Goal: Task Accomplishment & Management: Use online tool/utility

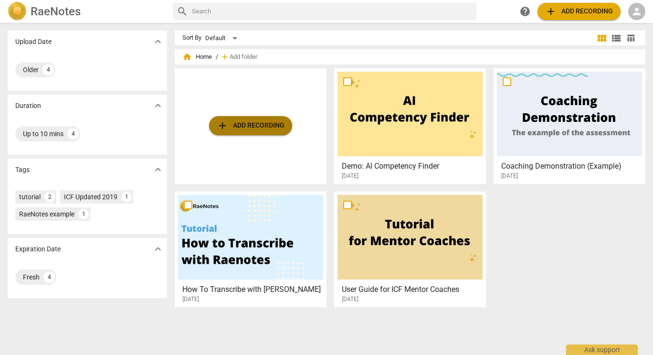
click at [254, 122] on span "add Add recording" at bounding box center [251, 125] width 68 height 11
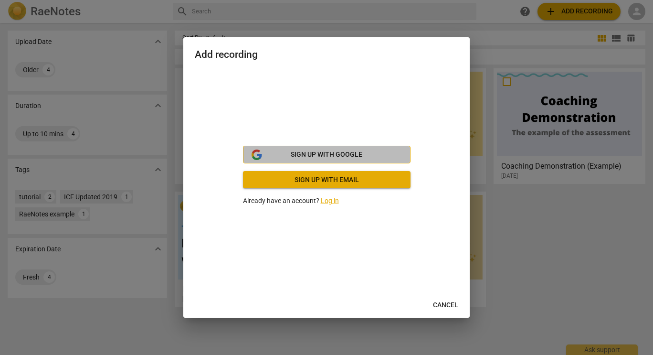
click at [315, 149] on button "Sign up with Google" at bounding box center [327, 155] width 168 height 18
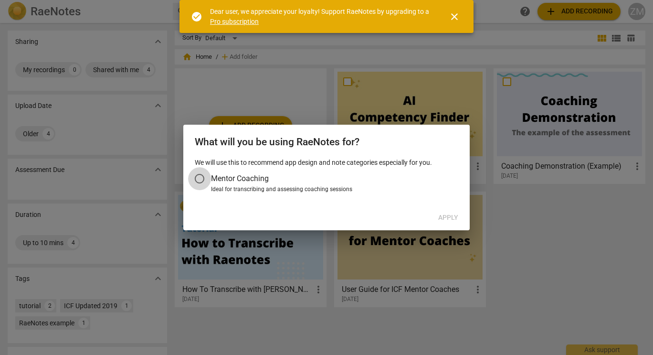
click at [205, 179] on input "Mentor Coaching" at bounding box center [199, 178] width 23 height 23
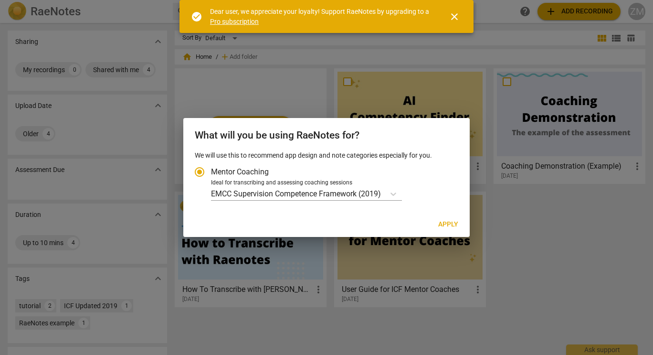
click at [456, 13] on span "close" at bounding box center [454, 16] width 11 height 11
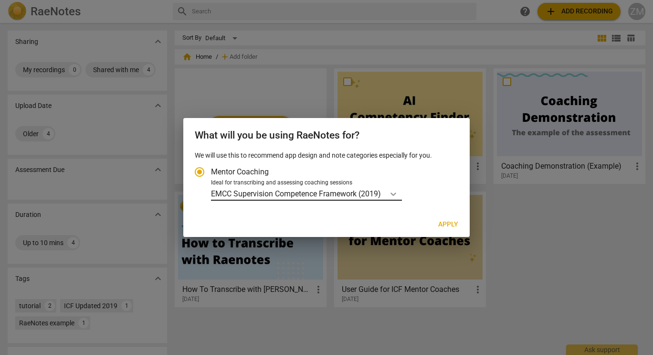
drag, startPoint x: 455, startPoint y: 223, endPoint x: 397, endPoint y: 198, distance: 63.5
click at [398, 200] on div "What will you be using RaeNotes for? We will use this to recommend app design a…" at bounding box center [326, 177] width 286 height 119
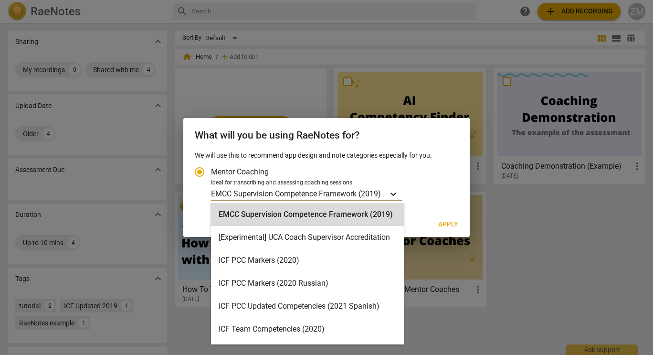
click at [396, 193] on icon "Account type" at bounding box center [394, 193] width 6 height 3
click at [0, 0] on input "Ideal for transcribing and assessing coaching sessions 16 results available. Us…" at bounding box center [0, 0] width 0 height 0
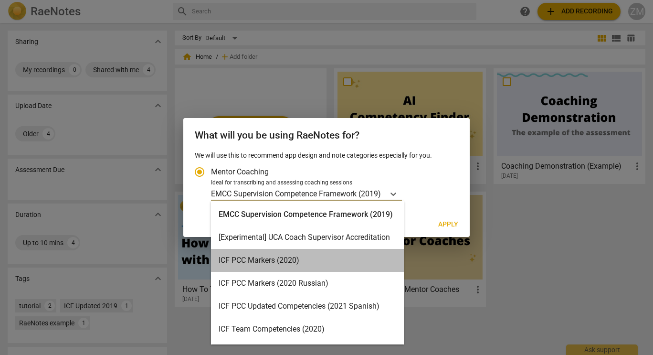
click at [312, 257] on div "ICF PCC Markers (2020)" at bounding box center [307, 260] width 193 height 23
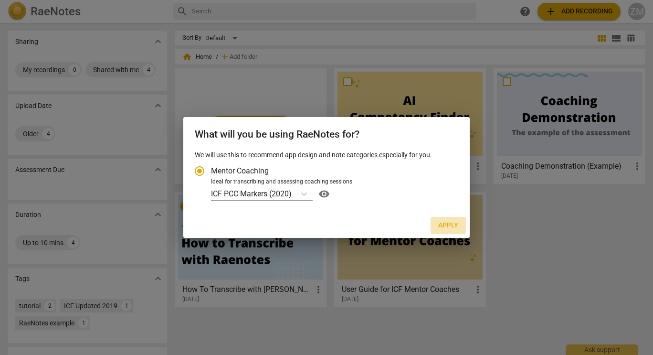
click at [449, 224] on span "Apply" at bounding box center [448, 226] width 20 height 10
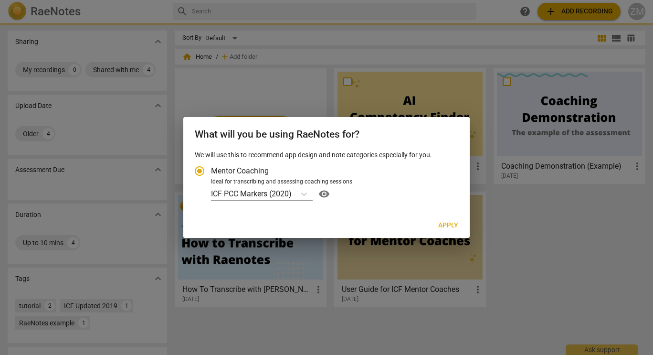
radio input "false"
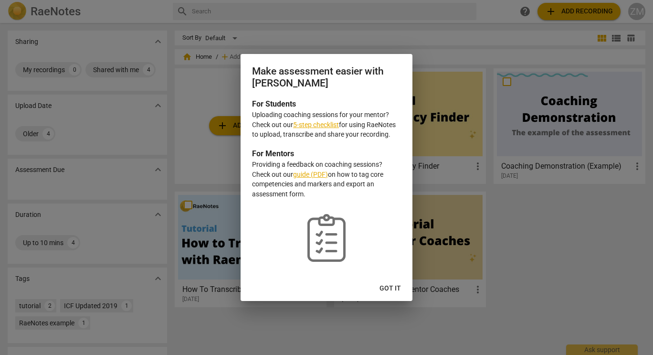
click at [380, 287] on button "Got it" at bounding box center [390, 288] width 37 height 17
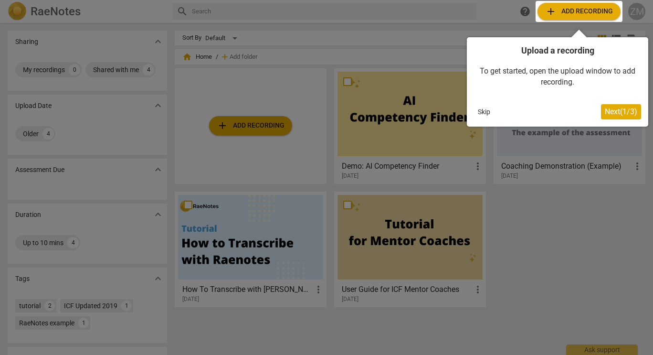
click at [614, 110] on span "Next ( 1 / 3 )" at bounding box center [621, 111] width 32 height 9
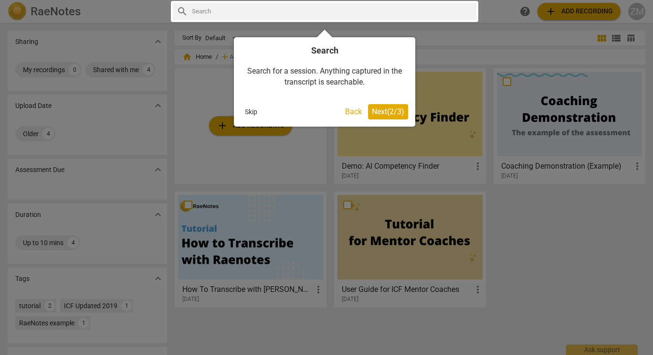
click at [382, 113] on span "Next ( 2 / 3 )" at bounding box center [388, 111] width 32 height 9
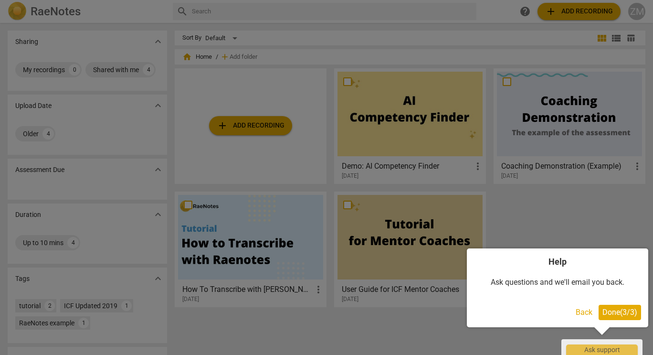
click at [610, 314] on span "Done ( 3 / 3 )" at bounding box center [620, 311] width 35 height 9
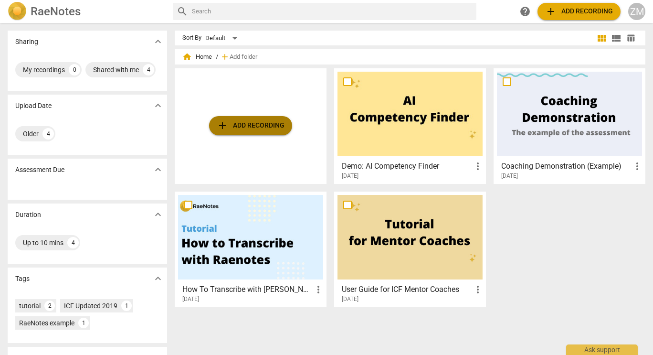
click at [242, 126] on span "add Add recording" at bounding box center [251, 125] width 68 height 11
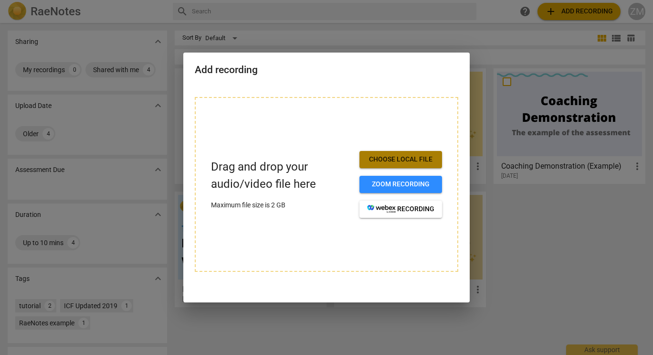
click at [418, 159] on span "Choose local file" at bounding box center [400, 160] width 67 height 10
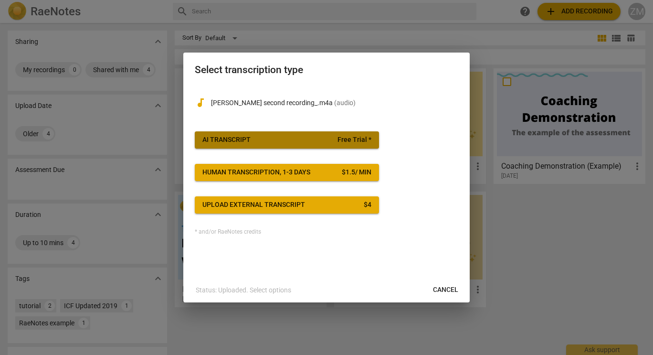
click at [270, 136] on span "AI Transcript Free Trial *" at bounding box center [286, 140] width 169 height 10
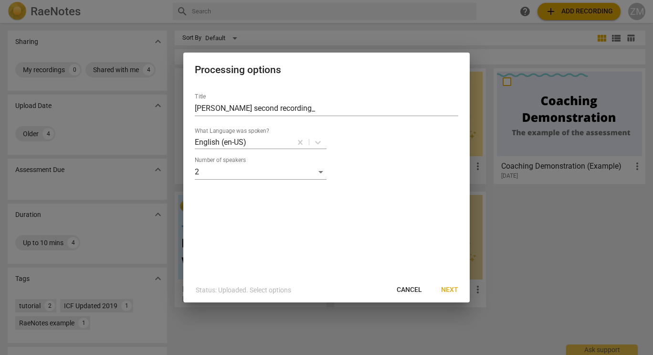
click at [442, 288] on span "Next" at bounding box center [449, 290] width 17 height 10
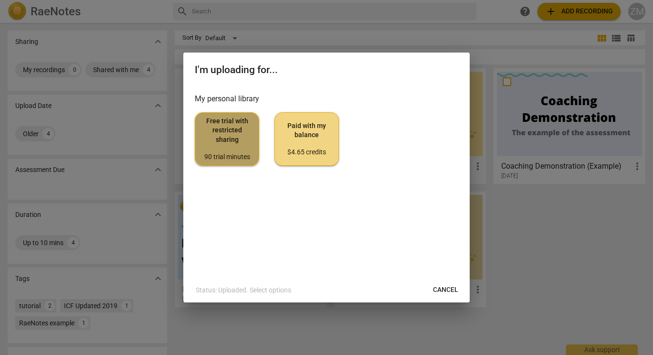
click at [206, 142] on span "Free trial with restricted sharing 90 trial minutes" at bounding box center [227, 138] width 48 height 45
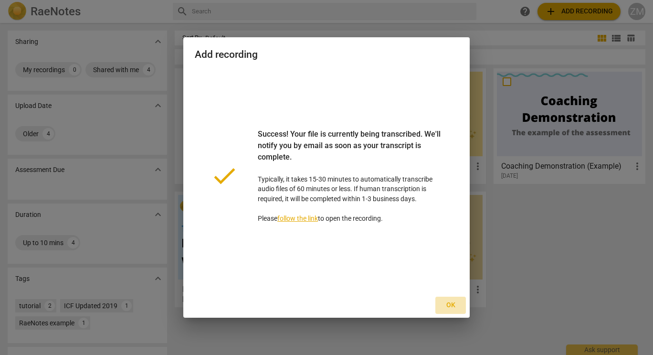
click at [452, 301] on span "Ok" at bounding box center [450, 305] width 15 height 10
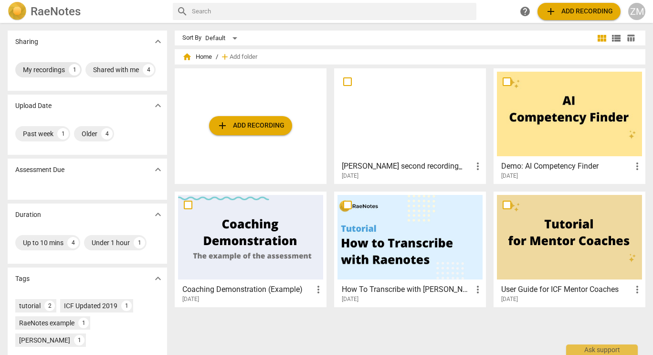
click at [41, 69] on div "My recordings" at bounding box center [44, 70] width 42 height 10
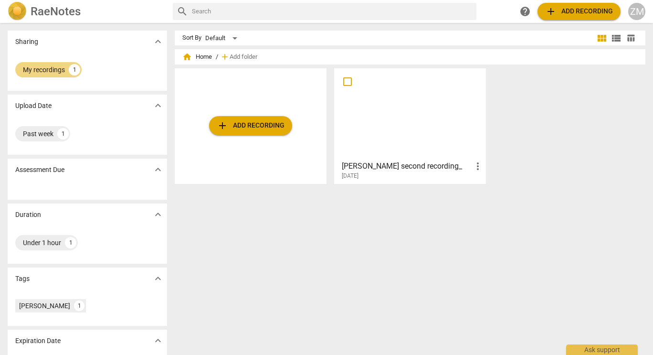
click at [425, 165] on h3 "Madalina second recording_" at bounding box center [407, 165] width 130 height 11
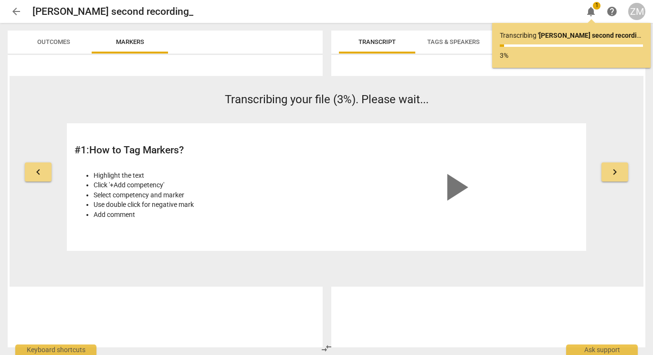
click at [610, 172] on span "keyboard_arrow_right" at bounding box center [614, 171] width 11 height 11
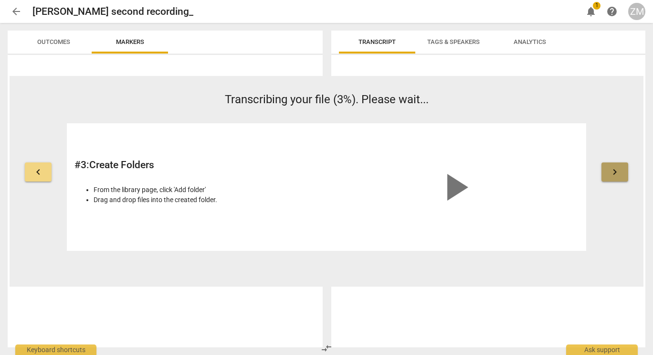
click at [610, 172] on span "keyboard_arrow_right" at bounding box center [614, 171] width 11 height 11
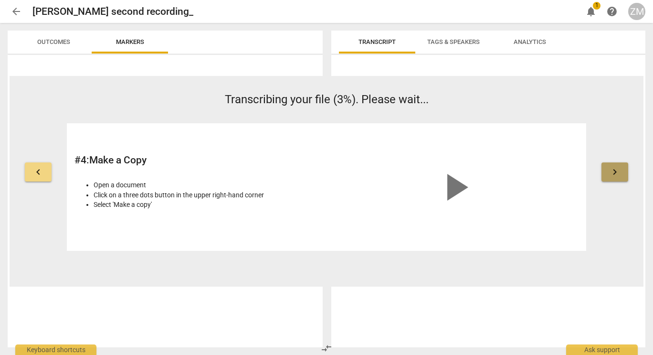
click at [610, 172] on span "keyboard_arrow_right" at bounding box center [614, 171] width 11 height 11
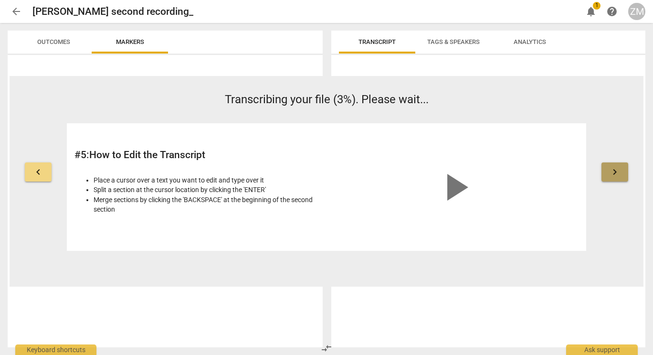
click at [610, 172] on span "keyboard_arrow_right" at bounding box center [614, 171] width 11 height 11
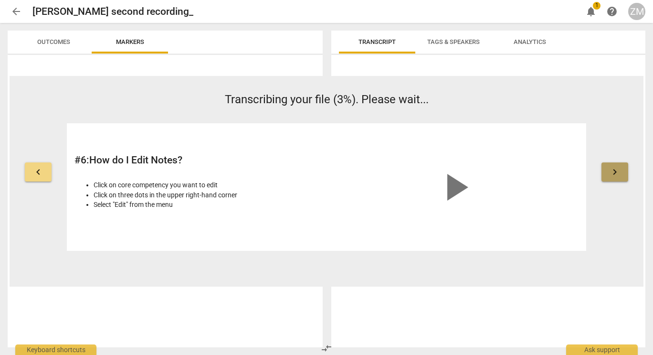
click at [610, 172] on span "keyboard_arrow_right" at bounding box center [614, 171] width 11 height 11
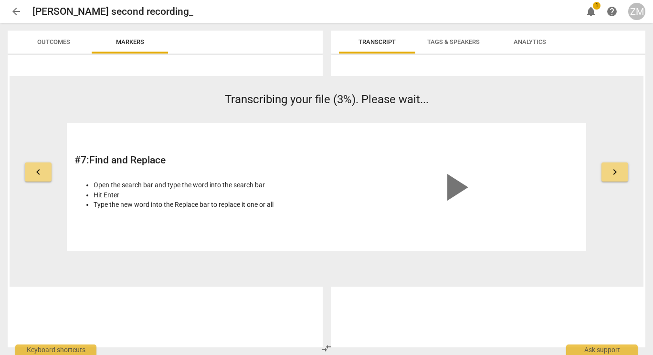
click at [610, 172] on span "keyboard_arrow_right" at bounding box center [614, 171] width 11 height 11
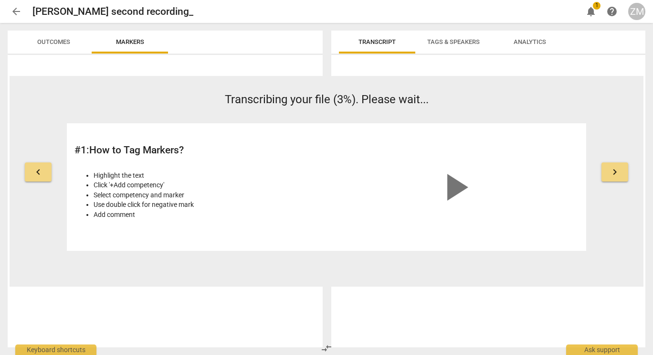
click at [18, 14] on span "arrow_back" at bounding box center [16, 11] width 11 height 11
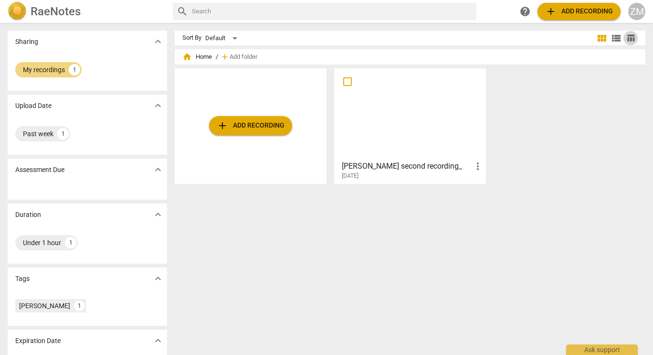
click at [629, 36] on span "table_chart" at bounding box center [630, 37] width 9 height 9
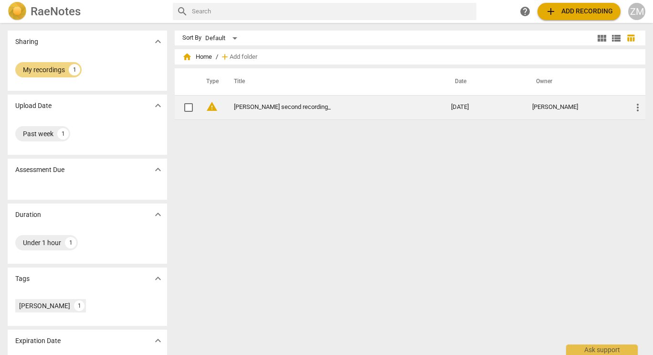
click at [575, 106] on div "Zara Melkonyan" at bounding box center [574, 107] width 85 height 7
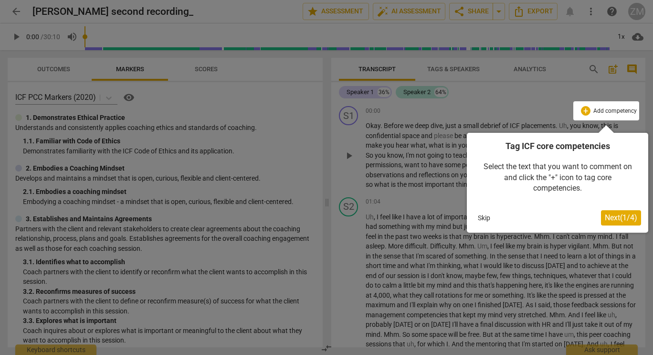
click at [624, 215] on span "Next ( 1 / 4 )" at bounding box center [621, 217] width 32 height 9
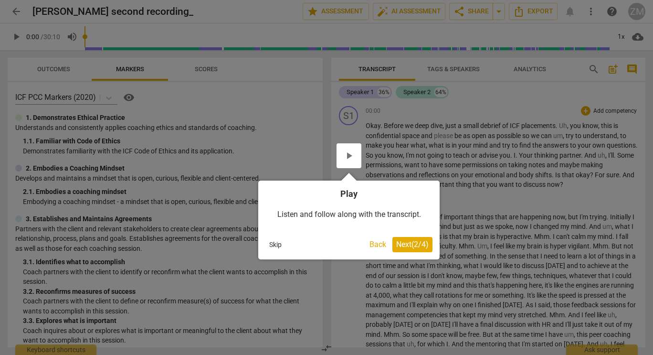
click at [409, 242] on span "Next ( 2 / 4 )" at bounding box center [412, 244] width 32 height 9
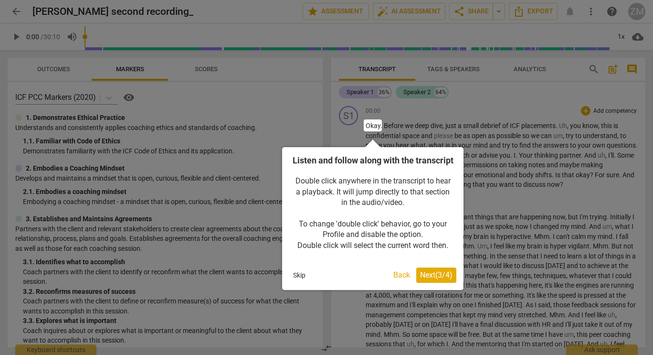
click at [431, 279] on span "Next ( 3 / 4 )" at bounding box center [436, 274] width 32 height 9
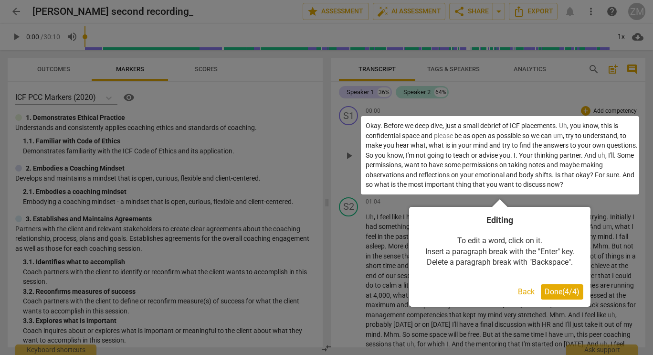
click at [547, 289] on span "Done ( 4 / 4 )" at bounding box center [562, 291] width 35 height 9
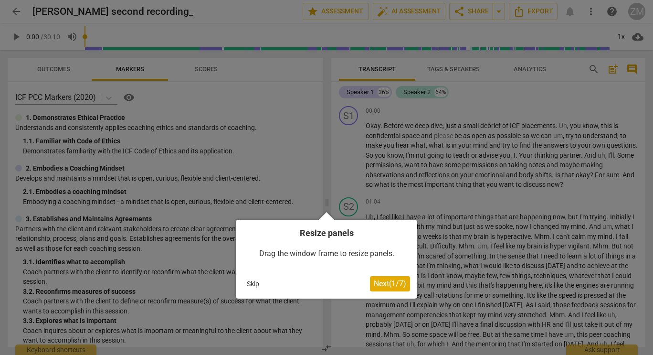
click at [374, 282] on span "Next ( 1 / 7 )" at bounding box center [390, 283] width 32 height 9
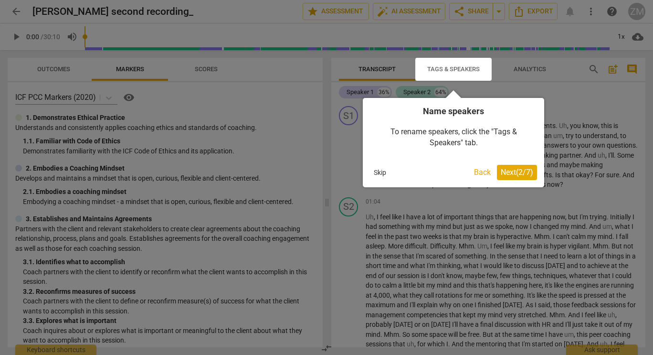
click at [512, 172] on span "Next ( 2 / 7 )" at bounding box center [517, 172] width 32 height 9
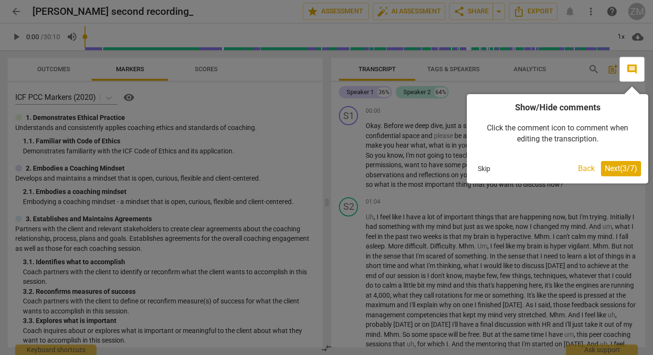
click at [619, 163] on button "Next ( 3 / 7 )" at bounding box center [621, 168] width 40 height 15
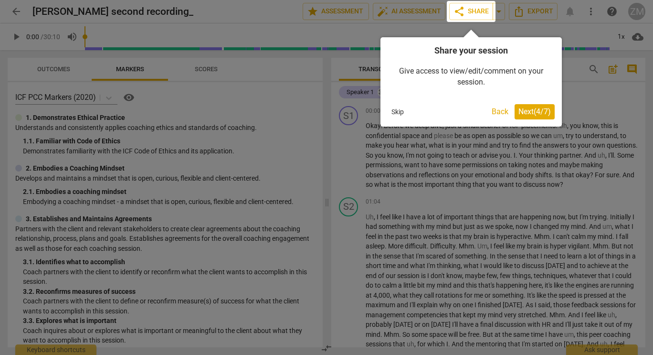
click at [537, 103] on div "Share your session Give access to view/edit/comment on your session. Skip Back …" at bounding box center [471, 81] width 181 height 89
click at [536, 109] on span "Next ( 4 / 7 )" at bounding box center [534, 111] width 32 height 9
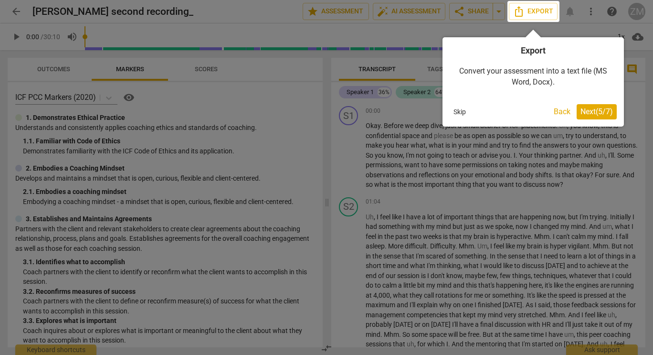
click at [585, 110] on span "Next ( 5 / 7 )" at bounding box center [597, 111] width 32 height 9
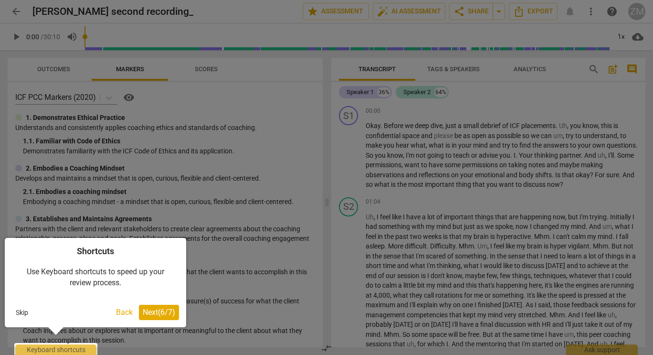
click at [164, 310] on span "Next ( 6 / 7 )" at bounding box center [159, 311] width 32 height 9
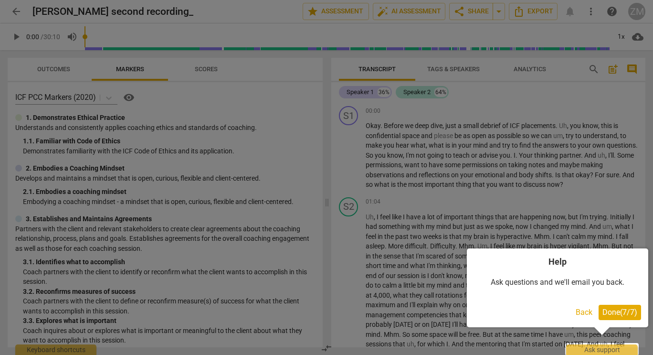
click at [610, 313] on span "Done ( 7 / 7 )" at bounding box center [620, 311] width 35 height 9
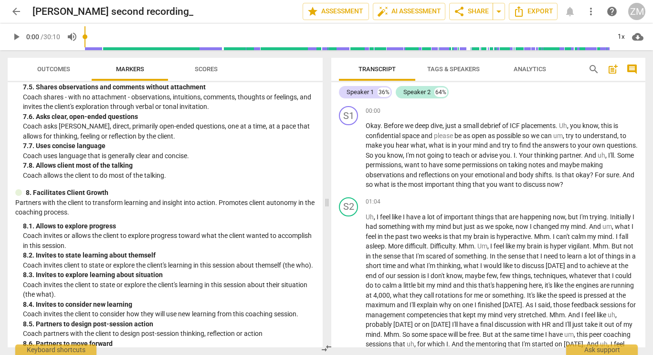
scroll to position [1051, 0]
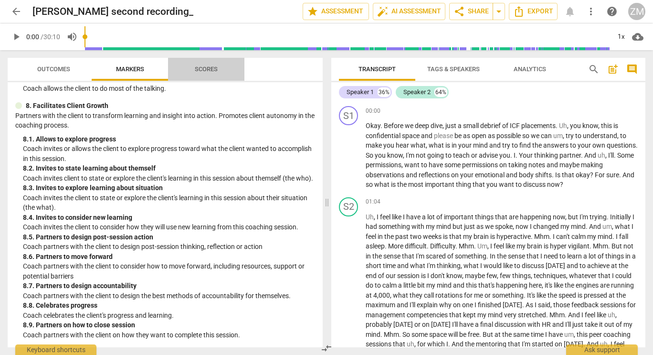
click at [201, 69] on span "Scores" at bounding box center [206, 68] width 23 height 7
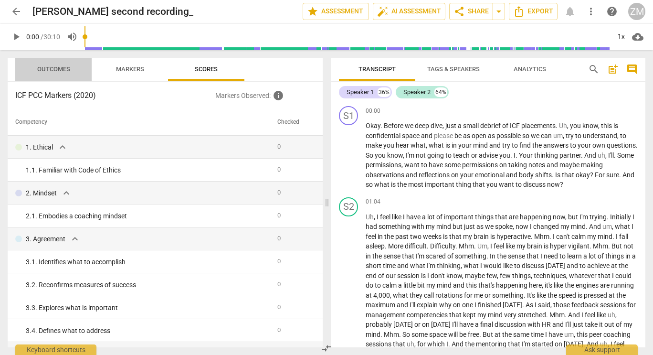
click at [47, 68] on span "Outcomes" at bounding box center [53, 68] width 33 height 7
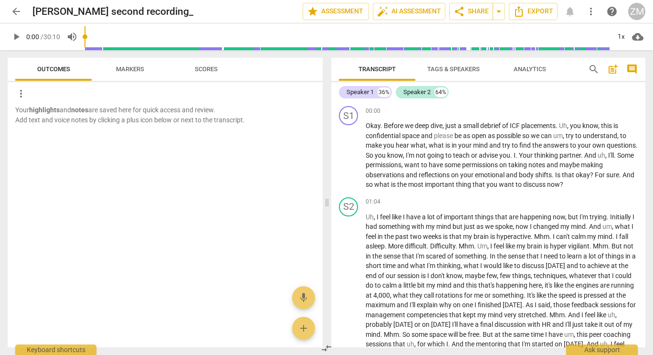
click at [124, 68] on span "Markers" at bounding box center [130, 68] width 28 height 7
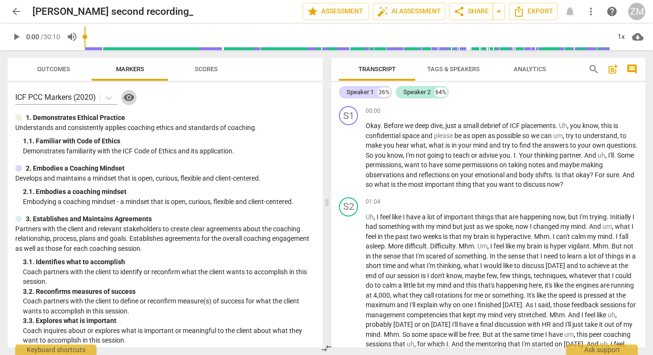
click at [128, 97] on span "visibility" at bounding box center [128, 97] width 11 height 11
click at [518, 68] on span "Analytics" at bounding box center [530, 68] width 32 height 7
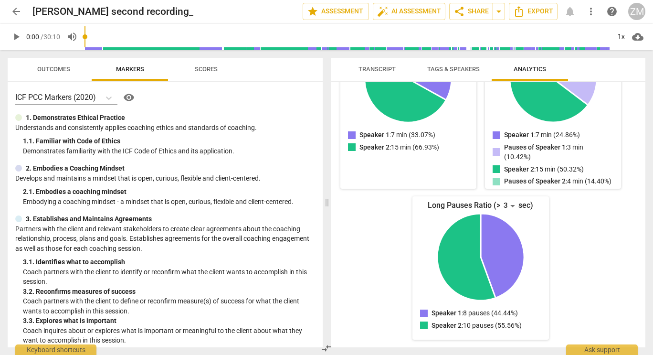
scroll to position [0, 0]
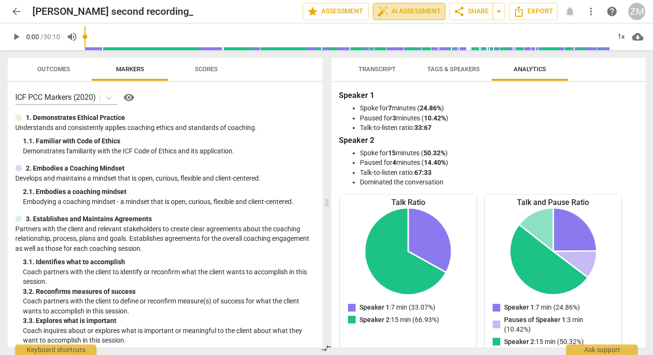
click at [418, 11] on span "auto_fix_high AI Assessment" at bounding box center [409, 11] width 64 height 11
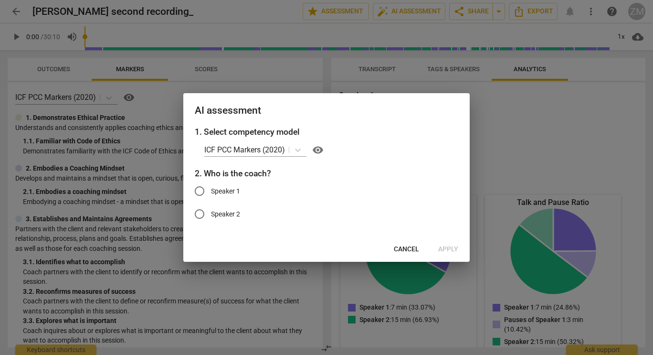
click at [215, 193] on span "Speaker 1" at bounding box center [225, 191] width 29 height 10
click at [211, 193] on input "Speaker 1" at bounding box center [199, 191] width 23 height 23
radio input "true"
click at [452, 247] on span "Apply" at bounding box center [448, 249] width 20 height 10
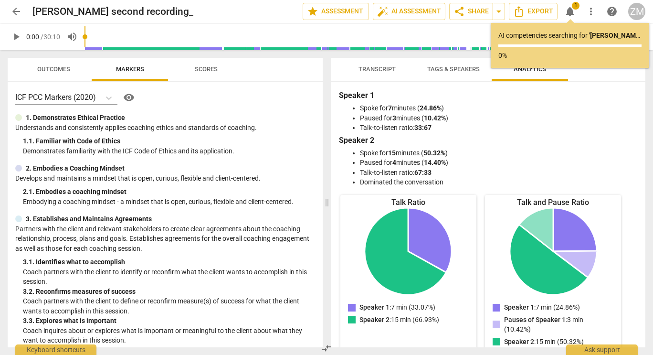
click at [377, 64] on span "Transcript" at bounding box center [377, 69] width 60 height 13
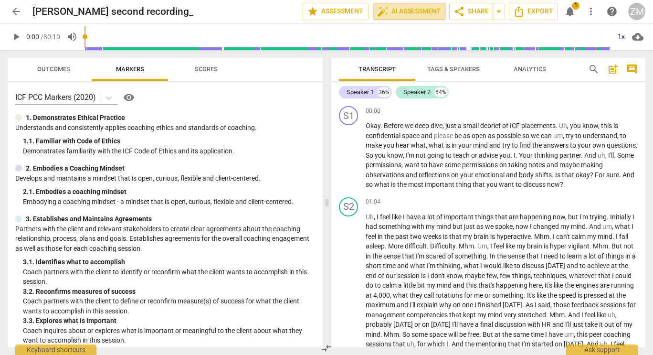
click at [392, 12] on span "auto_fix_high AI Assessment" at bounding box center [409, 11] width 64 height 11
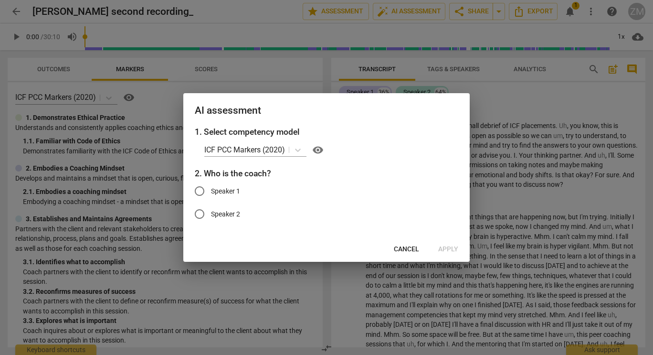
click at [238, 195] on span "Speaker 1" at bounding box center [225, 191] width 29 height 10
click at [211, 195] on input "Speaker 1" at bounding box center [199, 191] width 23 height 23
radio input "true"
click at [442, 249] on span "Apply" at bounding box center [448, 249] width 20 height 10
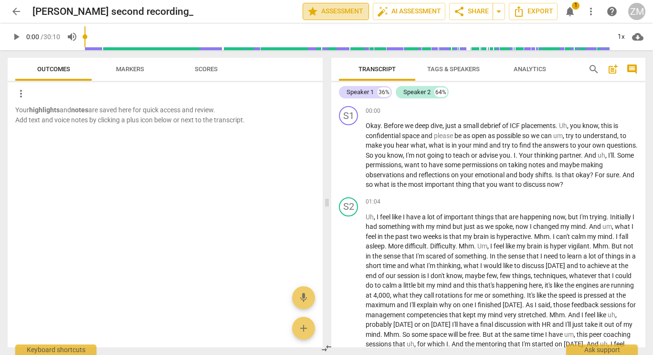
click at [317, 7] on span "star Assessment" at bounding box center [336, 11] width 58 height 11
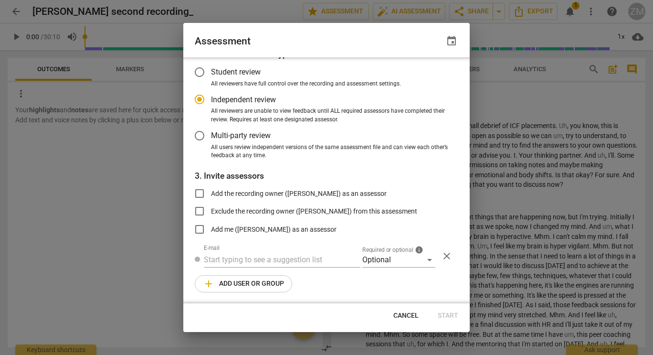
scroll to position [51, 0]
click at [262, 262] on input "text" at bounding box center [282, 259] width 157 height 15
radio input "false"
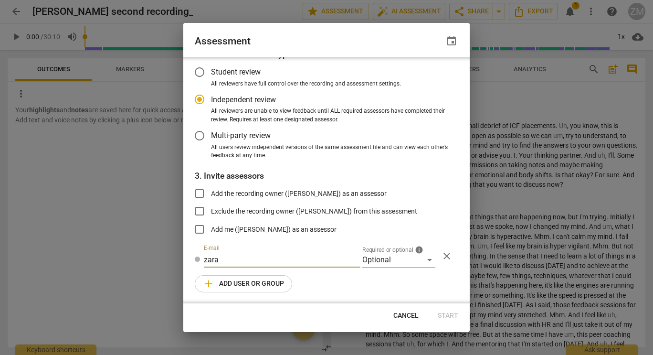
click at [219, 263] on input "zara" at bounding box center [282, 259] width 157 height 15
type input "zaramelkonyanr@gmail.com"
click at [422, 259] on div "Optional" at bounding box center [398, 259] width 73 height 15
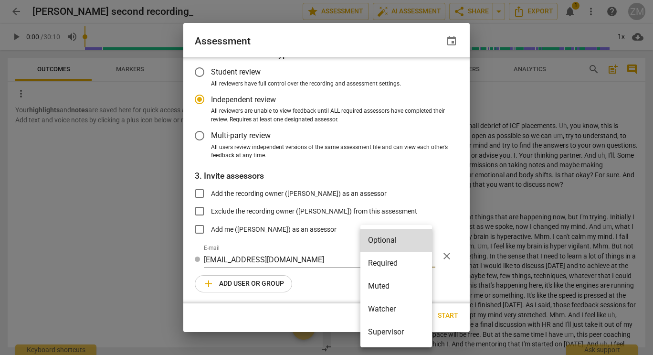
click at [422, 259] on li "Required" at bounding box center [396, 263] width 72 height 23
radio input "false"
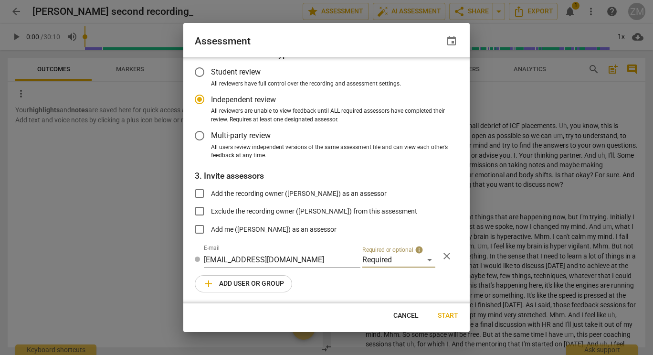
click at [419, 276] on div "1. Select competency model ICF PCC Markers (2020) visibility 2. Select assessme…" at bounding box center [326, 180] width 286 height 246
click at [459, 317] on button "Start" at bounding box center [448, 315] width 36 height 17
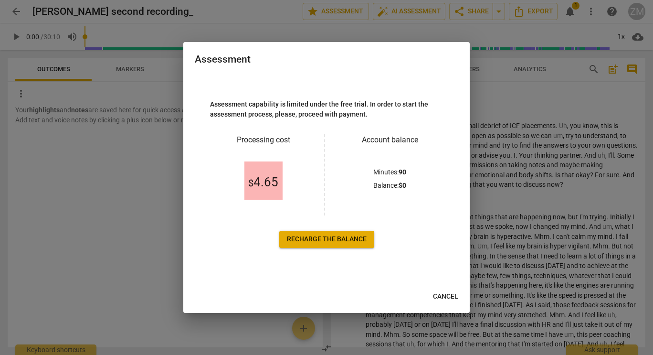
scroll to position [0, 0]
click at [441, 290] on button "Cancel" at bounding box center [445, 296] width 41 height 17
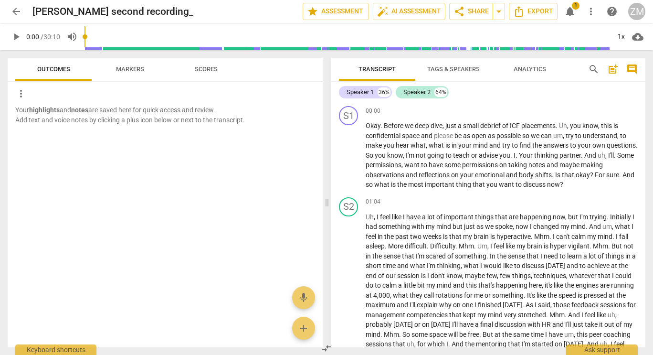
click at [16, 13] on span "arrow_back" at bounding box center [16, 11] width 11 height 11
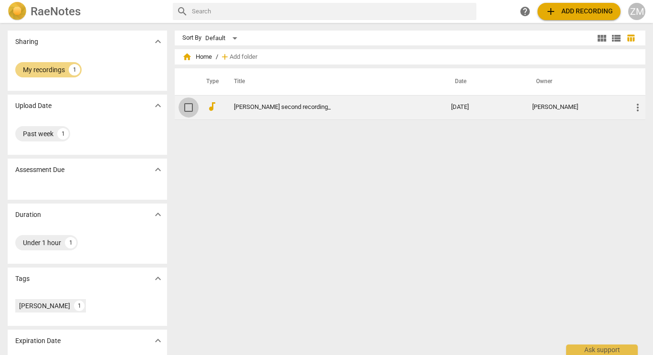
click at [187, 111] on input "checkbox" at bounding box center [189, 107] width 20 height 11
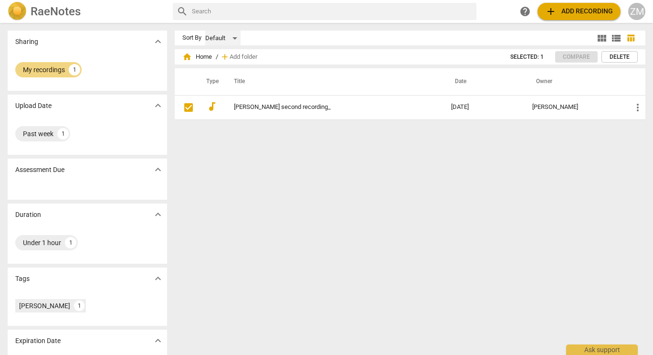
click at [234, 39] on div "Default" at bounding box center [222, 38] width 35 height 15
click at [234, 39] on li "Default" at bounding box center [227, 38] width 45 height 18
checkbox input "true"
click at [49, 65] on div "My recordings" at bounding box center [44, 70] width 42 height 10
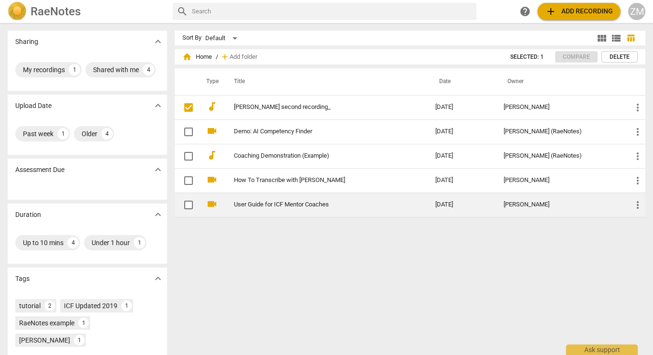
click at [276, 204] on link "User Guide for ICF Mentor Coaches" at bounding box center [317, 204] width 167 height 7
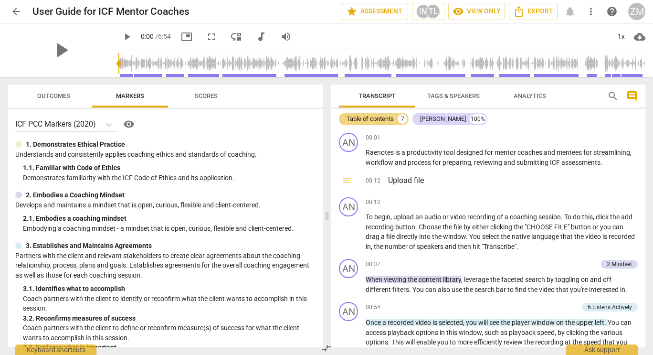
click at [520, 94] on span "Analytics" at bounding box center [530, 95] width 32 height 7
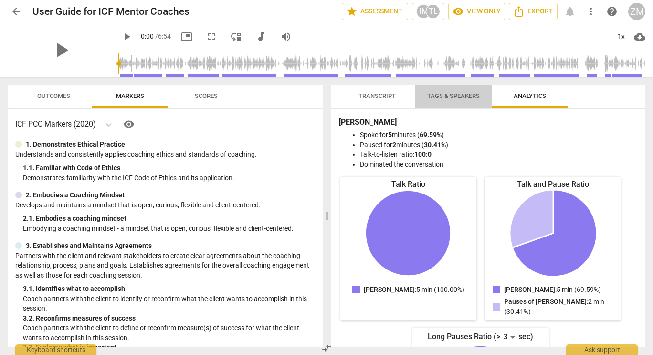
click at [477, 95] on span "Tags & Speakers" at bounding box center [453, 95] width 53 height 7
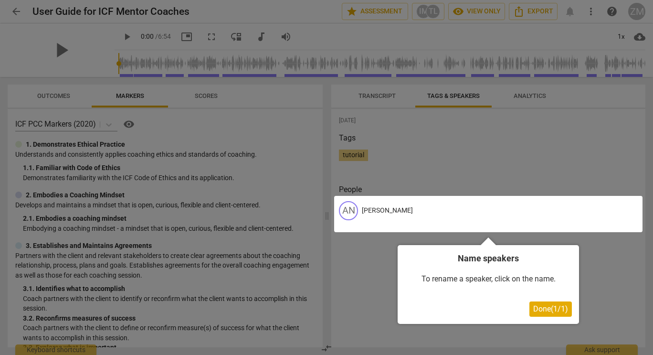
click at [389, 93] on div at bounding box center [326, 177] width 653 height 355
click at [543, 309] on span "Done ( 1 / 1 )" at bounding box center [550, 308] width 35 height 9
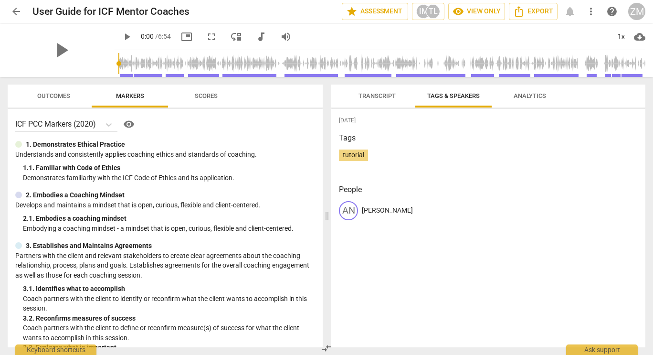
click at [371, 94] on span "Transcript" at bounding box center [377, 95] width 37 height 7
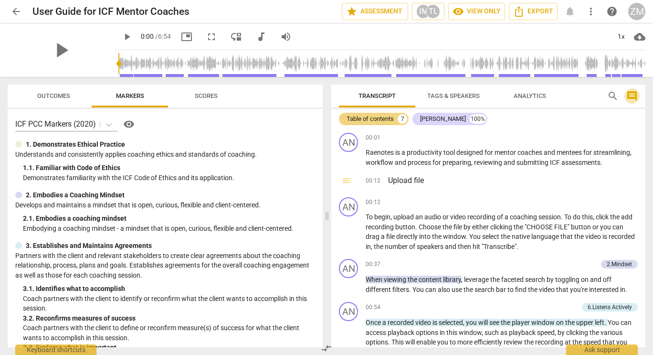
click at [633, 93] on span "comment" at bounding box center [631, 95] width 11 height 11
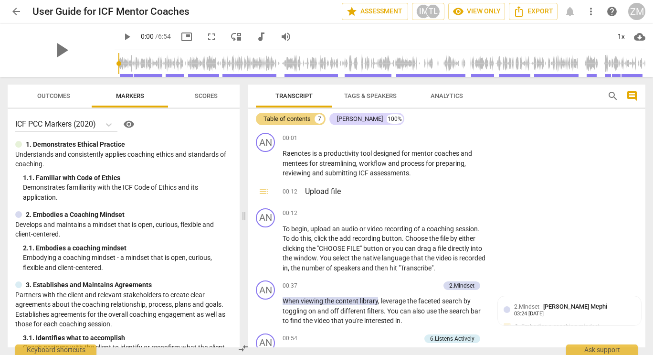
click at [633, 93] on span "comment" at bounding box center [631, 95] width 11 height 11
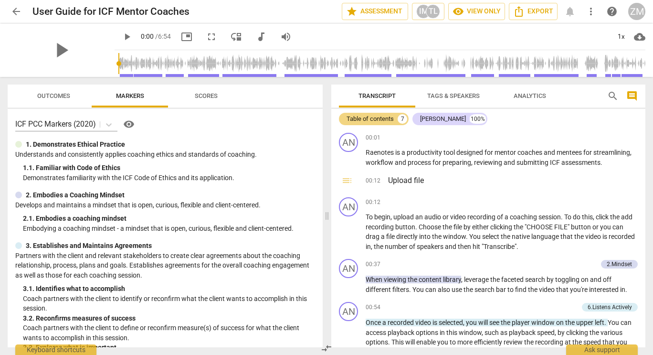
click at [19, 10] on span "arrow_back" at bounding box center [16, 11] width 11 height 11
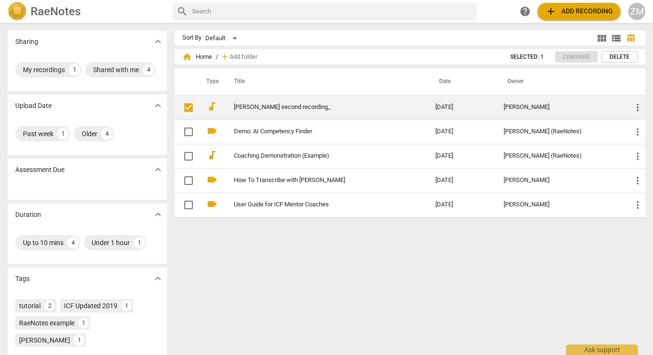
drag, startPoint x: 299, startPoint y: 106, endPoint x: 632, endPoint y: 107, distance: 332.8
click at [632, 107] on span "more_vert" at bounding box center [637, 107] width 11 height 11
click at [632, 107] on li "Move" at bounding box center [627, 107] width 36 height 23
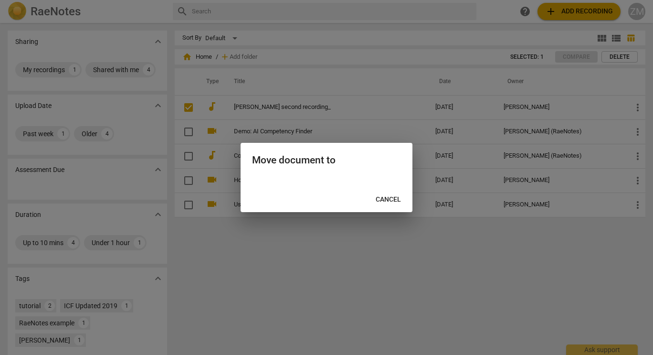
click at [390, 193] on button "Cancel" at bounding box center [388, 199] width 41 height 17
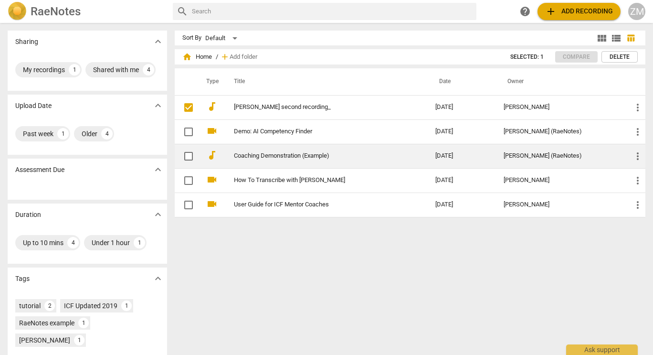
click at [329, 161] on td "Coaching Demonstration (Example)" at bounding box center [324, 156] width 205 height 24
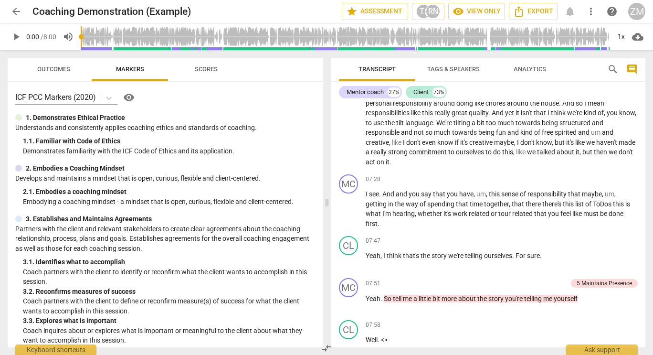
scroll to position [1404, 0]
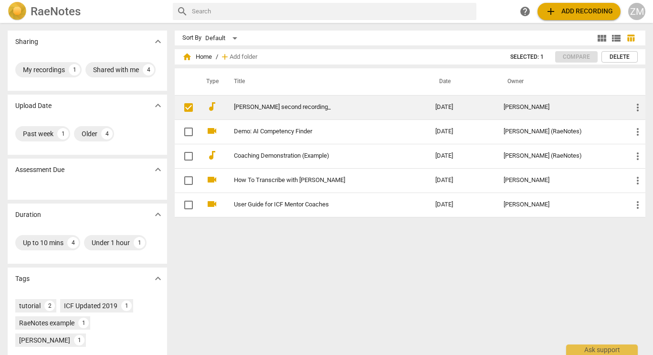
click at [435, 107] on td "2025-09-11" at bounding box center [462, 107] width 68 height 24
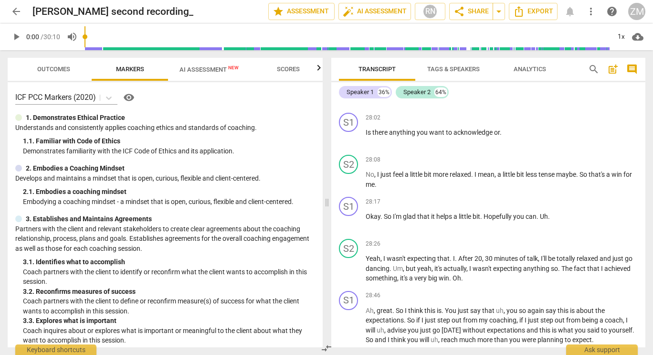
scroll to position [4509, 0]
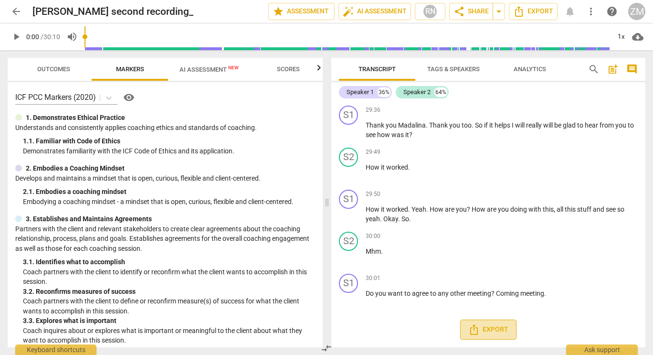
click at [489, 323] on button "Export" at bounding box center [488, 329] width 56 height 20
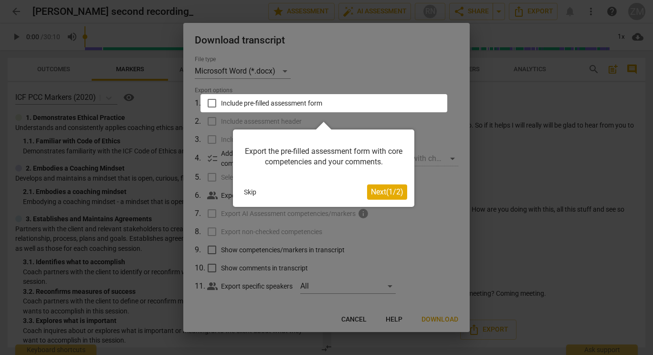
click at [378, 190] on span "Next ( 1 / 2 )" at bounding box center [387, 191] width 32 height 9
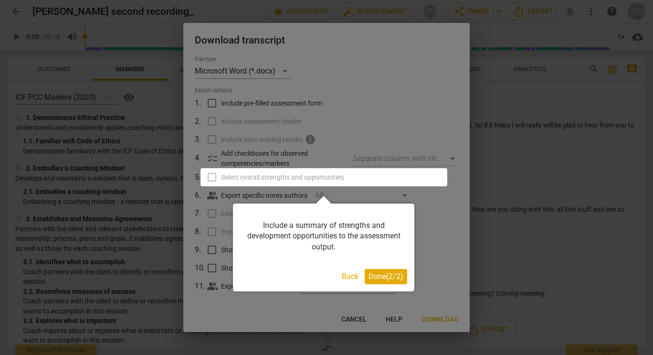
click at [387, 278] on span "Done ( 2 / 2 )" at bounding box center [386, 276] width 35 height 9
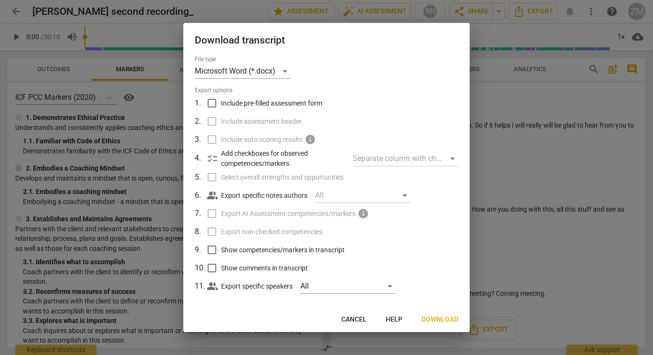
click at [213, 103] on input "Include pre-filled assessment form" at bounding box center [212, 103] width 18 height 18
checkbox input "true"
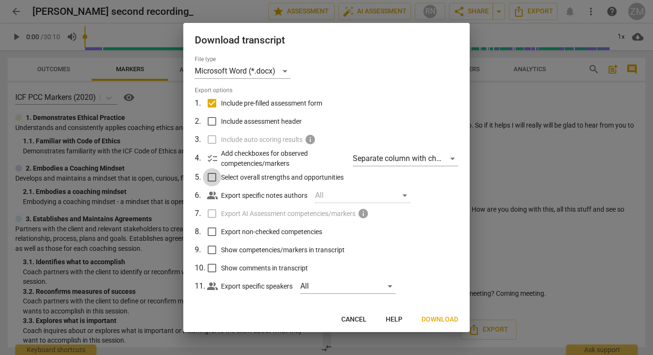
click at [214, 178] on input "Select overall strengths and opportunities" at bounding box center [212, 177] width 18 height 18
checkbox input "true"
click at [443, 320] on span "Next" at bounding box center [449, 320] width 17 height 10
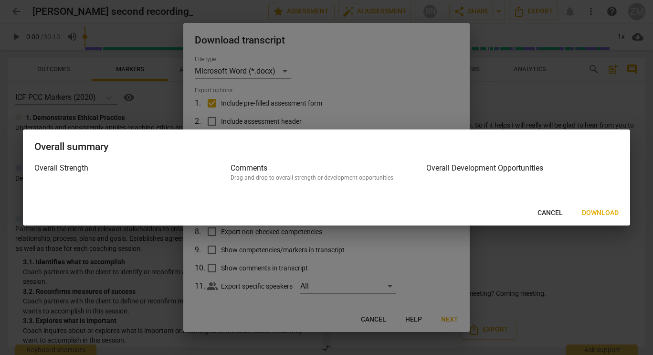
click at [602, 210] on span "Download" at bounding box center [600, 213] width 37 height 10
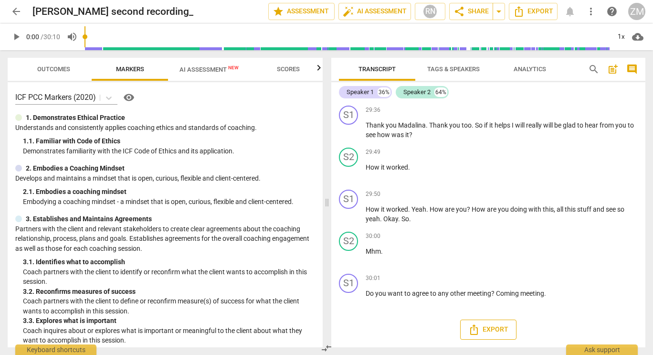
click at [481, 323] on button "Export" at bounding box center [488, 329] width 56 height 20
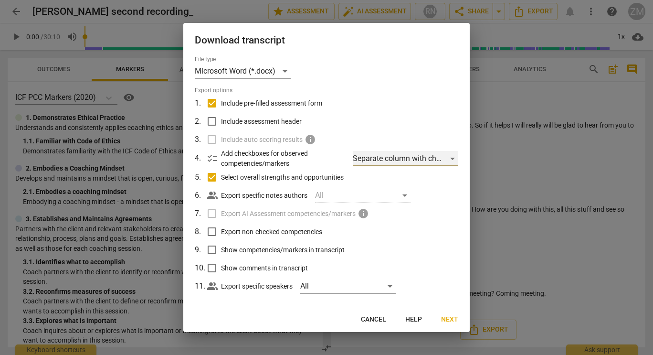
click at [379, 160] on div "Separate column with check marks" at bounding box center [406, 158] width 106 height 15
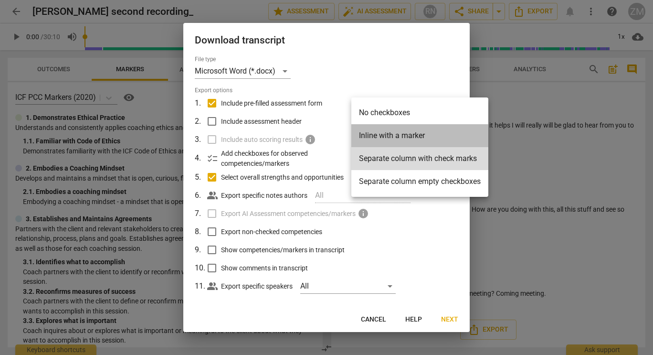
click at [380, 133] on li "Inline with a marker" at bounding box center [419, 135] width 137 height 23
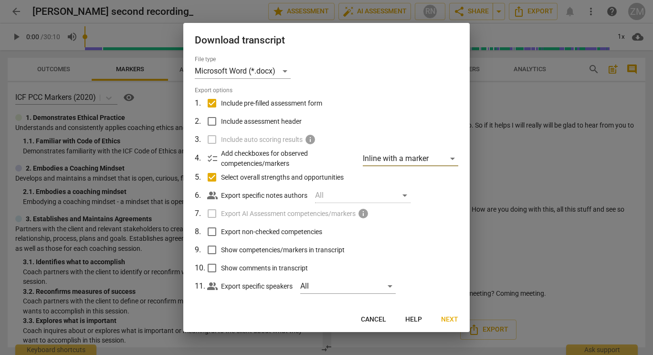
click at [213, 121] on input "Include assessment header" at bounding box center [212, 121] width 18 height 18
checkbox input "true"
click at [211, 232] on input "Export non-checked competencies" at bounding box center [212, 231] width 18 height 18
checkbox input "true"
click at [364, 209] on span "info" at bounding box center [363, 213] width 11 height 11
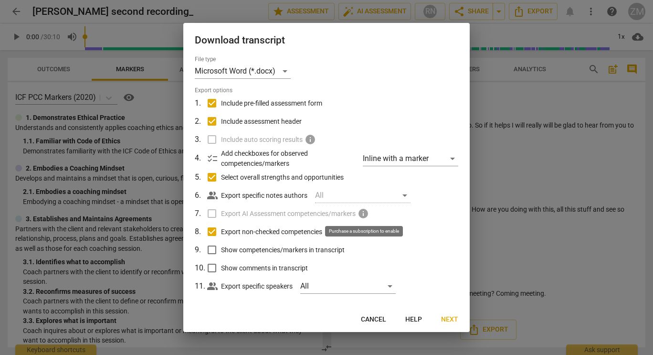
click at [364, 209] on span "info" at bounding box center [363, 213] width 11 height 11
click at [212, 251] on input "Show competencies/markers in transcript" at bounding box center [212, 250] width 18 height 18
checkbox input "true"
click at [212, 273] on input "Show comments in transcript" at bounding box center [212, 268] width 18 height 18
checkbox input "true"
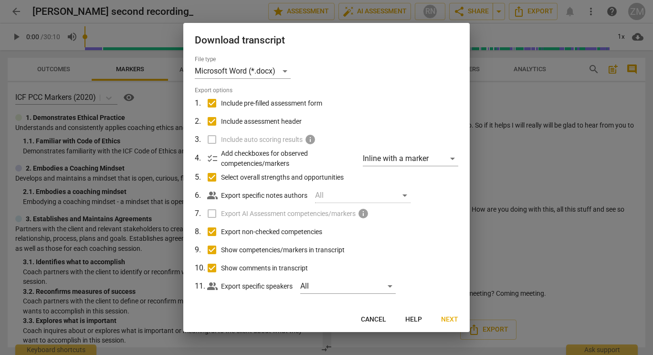
click at [445, 321] on span "Next" at bounding box center [449, 320] width 17 height 10
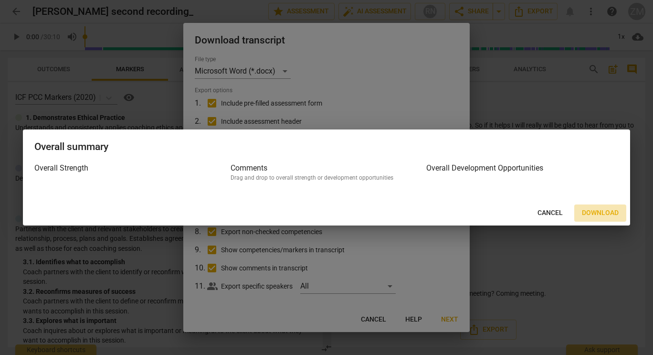
click at [584, 214] on span "Download" at bounding box center [600, 213] width 37 height 10
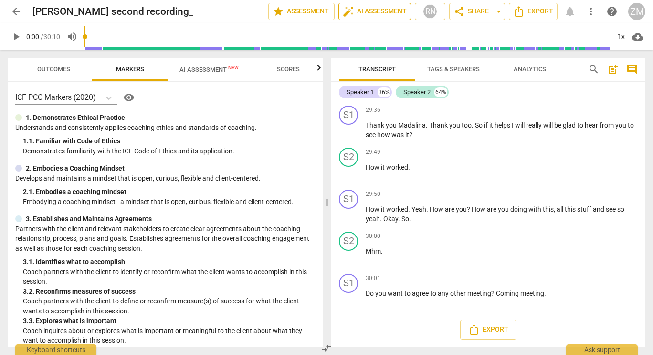
click at [355, 9] on span "auto_fix_high AI Assessment" at bounding box center [375, 11] width 64 height 11
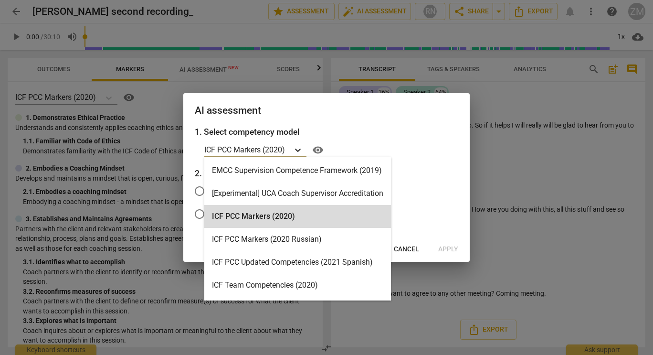
click at [295, 155] on div at bounding box center [297, 150] width 17 height 14
click at [260, 148] on p "ICF PCC Markers (2020)" at bounding box center [244, 149] width 81 height 11
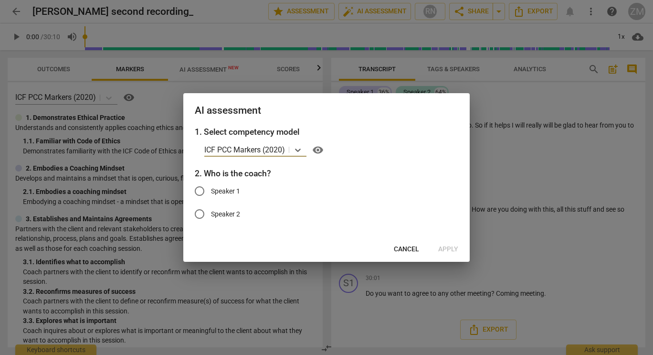
click at [236, 187] on span "Speaker 1" at bounding box center [225, 191] width 29 height 10
click at [211, 187] on input "Speaker 1" at bounding box center [199, 191] width 23 height 23
radio input "true"
click at [450, 247] on span "Apply" at bounding box center [448, 249] width 20 height 10
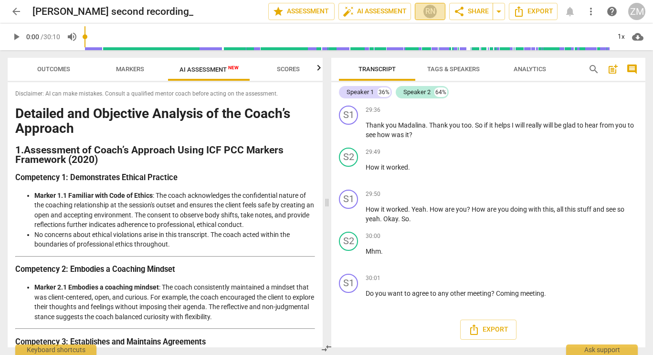
click at [429, 10] on div "RN" at bounding box center [430, 11] width 14 height 14
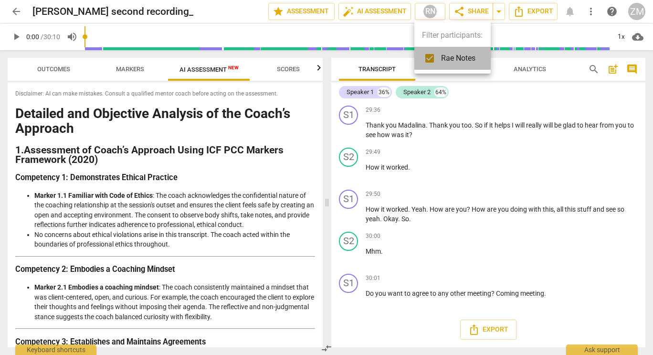
click at [444, 58] on span "Rae Notes" at bounding box center [458, 58] width 34 height 11
checkbox input "true"
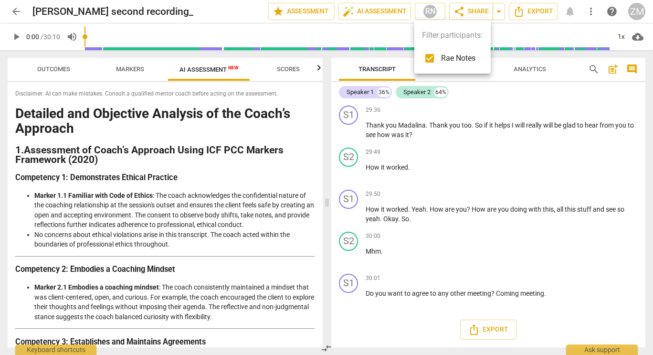
click at [524, 10] on div at bounding box center [326, 177] width 653 height 355
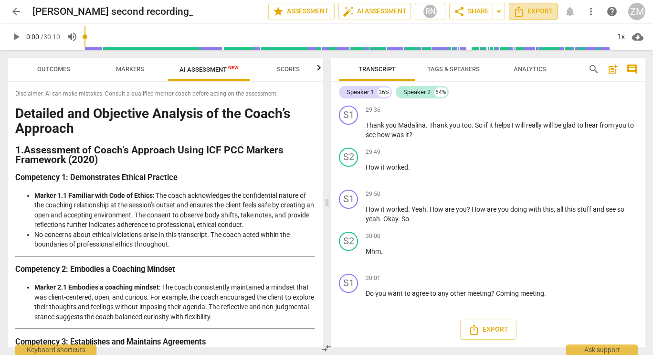
click at [524, 10] on icon "Export" at bounding box center [518, 11] width 11 height 11
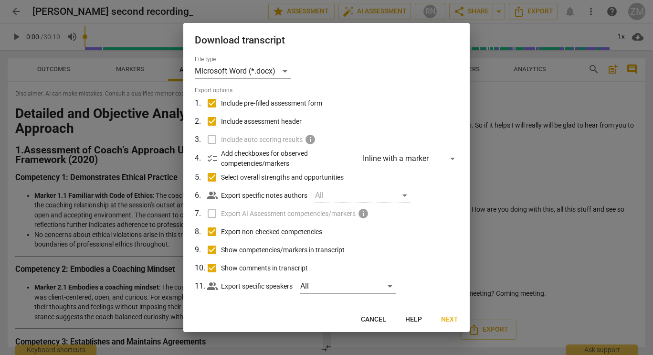
click at [523, 48] on div at bounding box center [326, 177] width 653 height 355
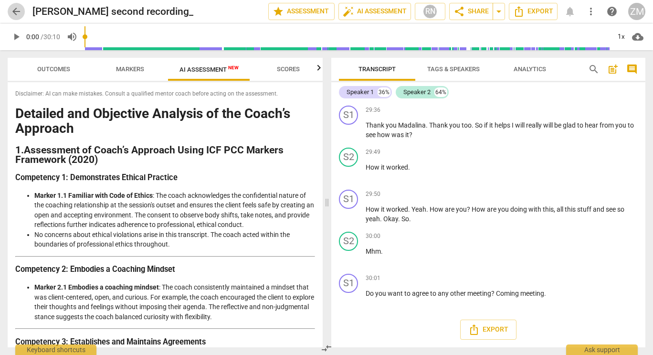
click at [16, 13] on span "arrow_back" at bounding box center [16, 11] width 11 height 11
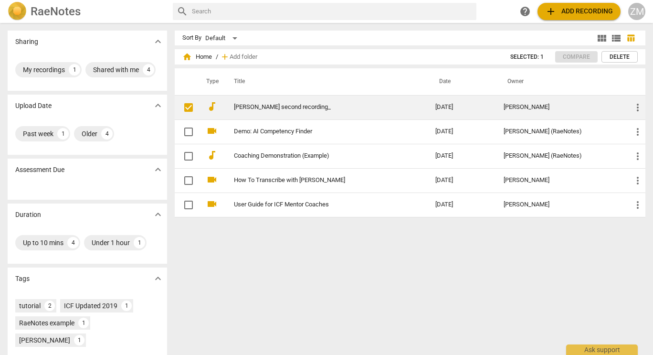
click at [249, 107] on link "Madalina second recording_" at bounding box center [317, 107] width 167 height 7
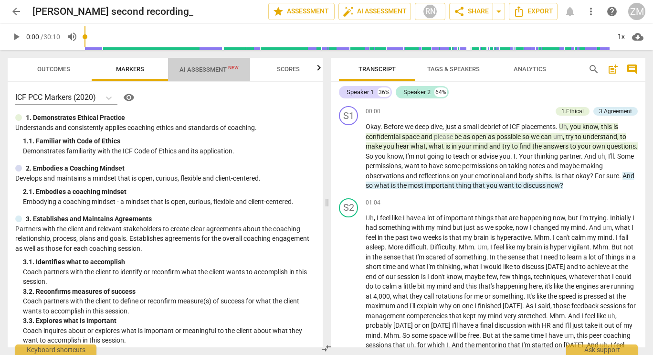
click at [204, 67] on span "AI Assessment New" at bounding box center [209, 69] width 59 height 7
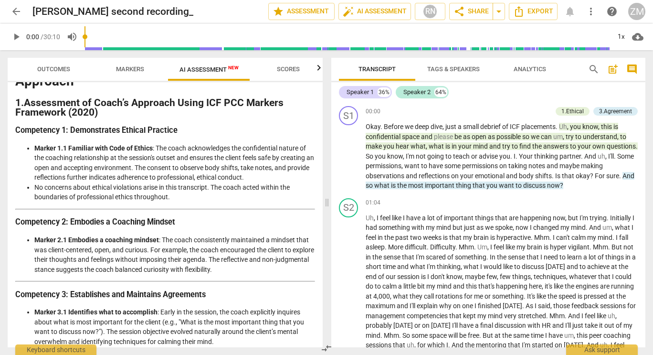
scroll to position [76, 0]
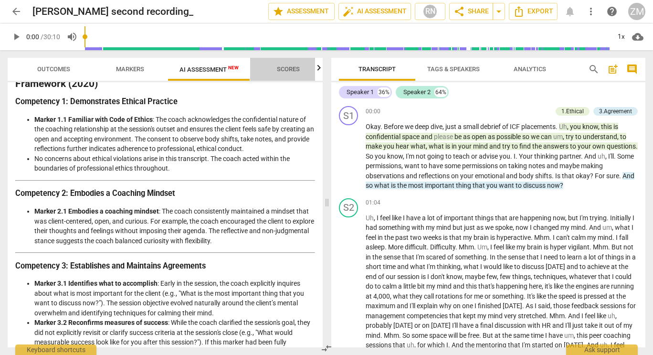
click at [294, 65] on span "Scores" at bounding box center [288, 68] width 23 height 7
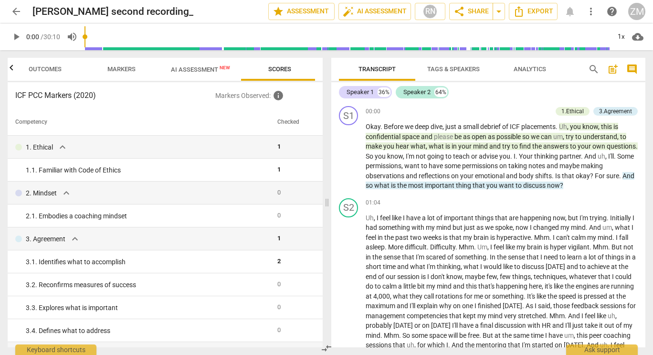
scroll to position [0, 8]
click at [210, 70] on span "AI Assessment New" at bounding box center [200, 69] width 59 height 7
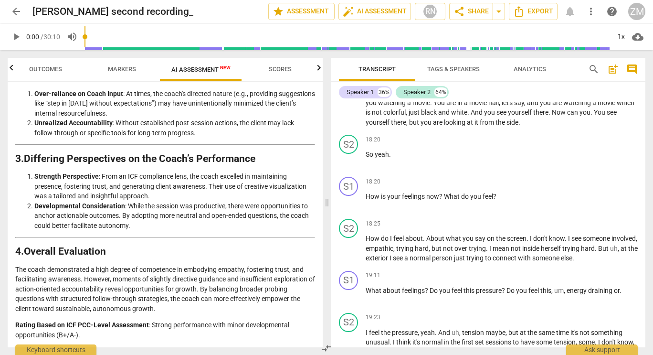
scroll to position [1174, 0]
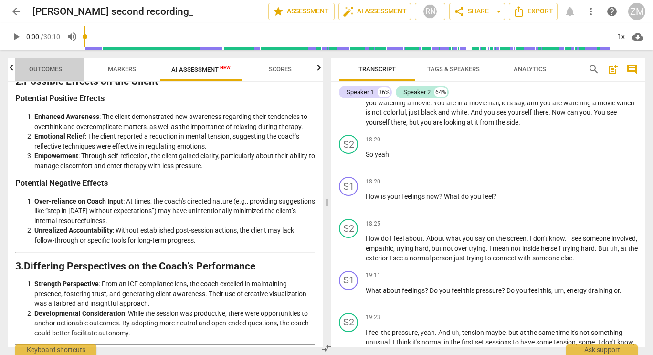
click at [50, 67] on span "Outcomes" at bounding box center [45, 68] width 33 height 7
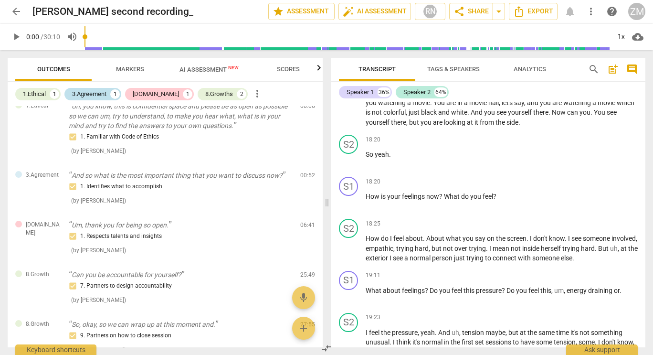
scroll to position [30, 0]
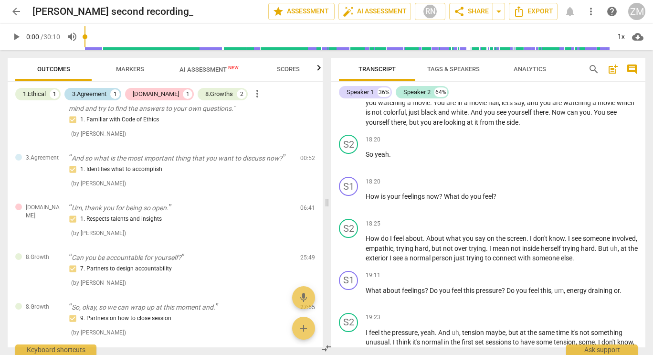
click at [91, 95] on div "3.Agreement" at bounding box center [89, 94] width 34 height 10
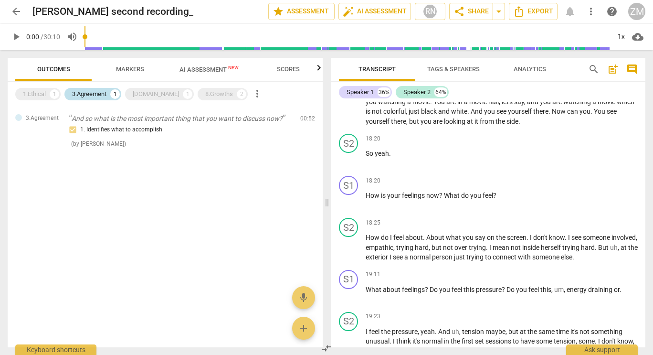
scroll to position [1839, 0]
click at [141, 93] on div "4.Trust" at bounding box center [156, 94] width 46 height 10
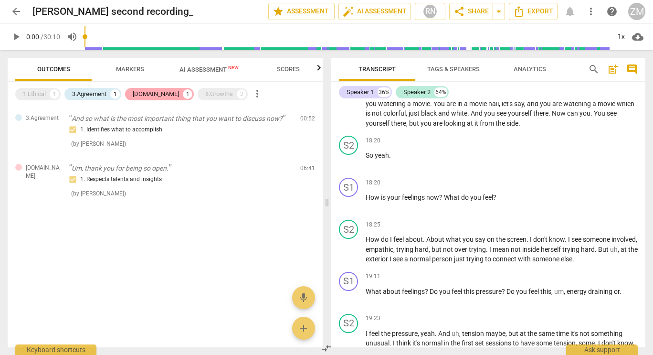
scroll to position [1840, 0]
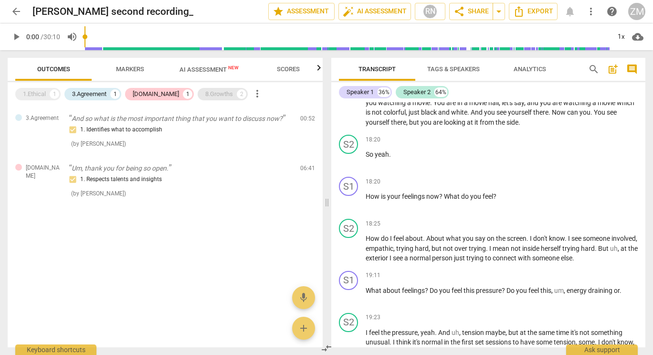
click at [198, 89] on div "8.Growths 2" at bounding box center [223, 94] width 50 height 12
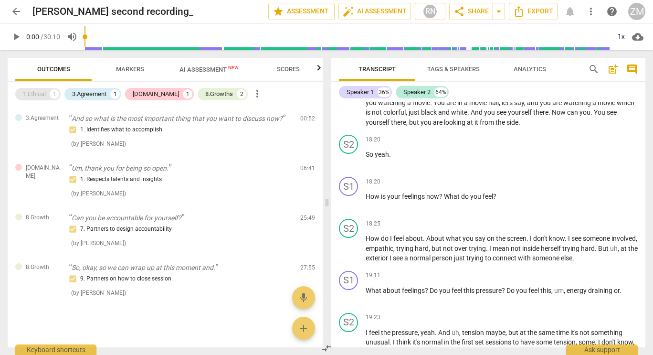
click at [26, 91] on div "1.Ethical" at bounding box center [34, 94] width 23 height 10
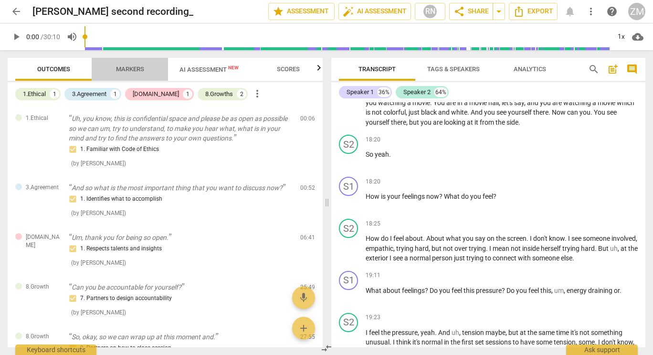
click at [135, 68] on span "Markers" at bounding box center [130, 68] width 28 height 7
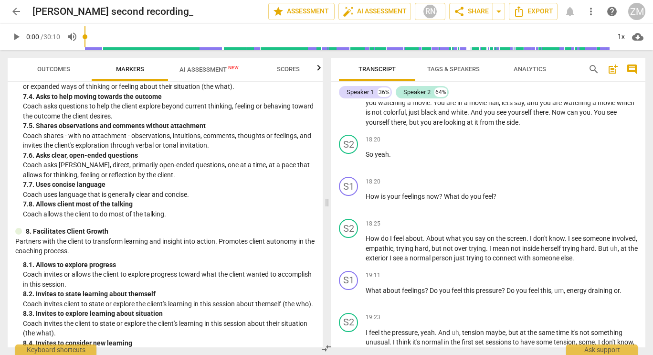
scroll to position [1051, 0]
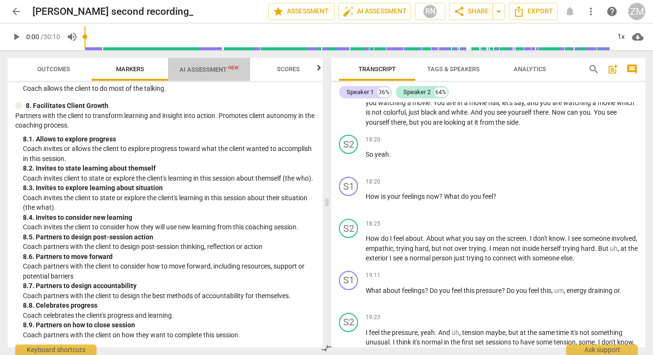
click at [205, 68] on span "AI Assessment New" at bounding box center [209, 69] width 59 height 7
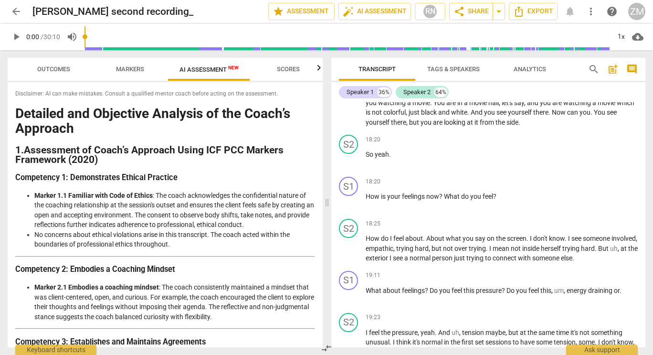
click at [289, 68] on span "Scores" at bounding box center [288, 68] width 23 height 7
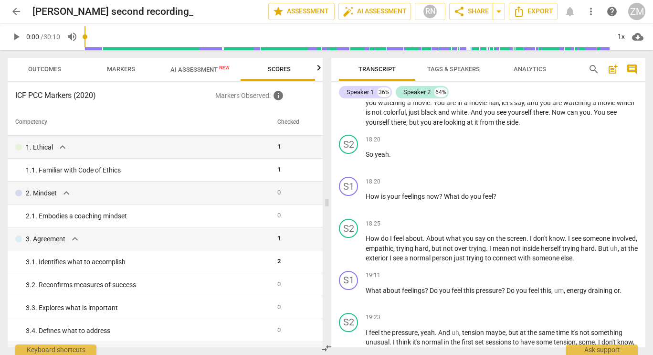
scroll to position [0, 11]
click at [198, 67] on span "AI Assessment New" at bounding box center [198, 69] width 59 height 7
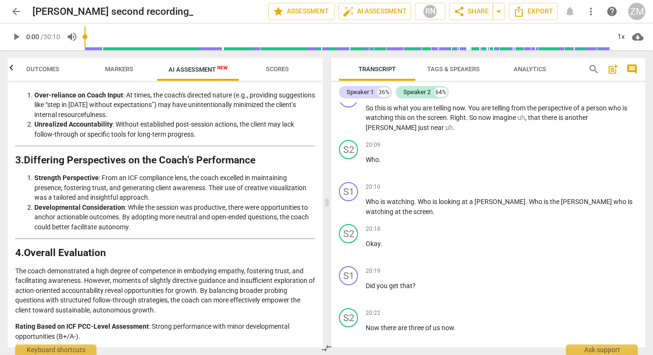
scroll to position [1281, 0]
